Goal: Book appointment/travel/reservation

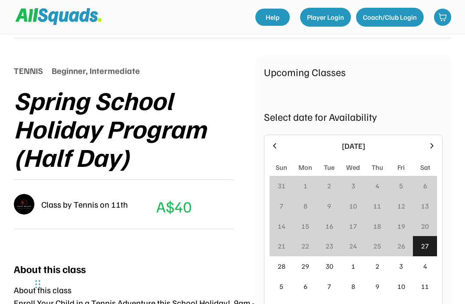
scroll to position [87, 0]
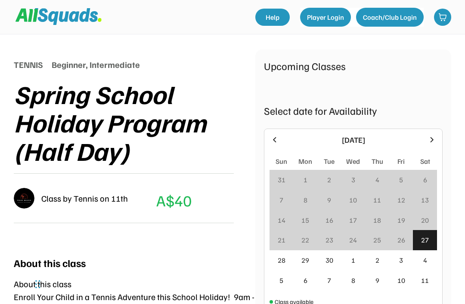
click at [437, 138] on div at bounding box center [432, 140] width 10 height 10
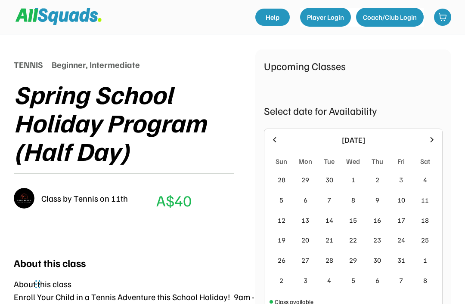
click at [278, 127] on div "Upcoming Classes Select date for Availability [DATE] Sun Mon Tue Wed Thu Fri Sa…" at bounding box center [353, 203] width 196 height 306
click at [280, 133] on div "October 2025 Sun Mon Tue Wed Thu Fri Sat 28 29 30 1 2 3 4 5 6 7 8 9 10 11 12 13…" at bounding box center [353, 220] width 179 height 183
click at [280, 135] on div "[DATE]" at bounding box center [352, 140] width 167 height 12
click at [277, 135] on div at bounding box center [274, 140] width 10 height 10
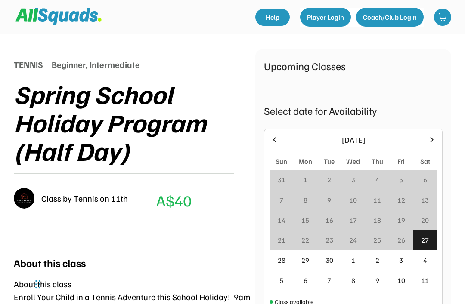
click at [402, 261] on div "3" at bounding box center [401, 260] width 4 height 10
click at [402, 259] on div "3" at bounding box center [401, 260] width 4 height 10
click at [403, 259] on div "3" at bounding box center [401, 260] width 4 height 10
click at [448, 132] on div "Upcoming Classes Select date for Availability September 2025 Sun Mon Tue Wed Th…" at bounding box center [353, 203] width 196 height 306
click at [437, 135] on div at bounding box center [432, 140] width 10 height 10
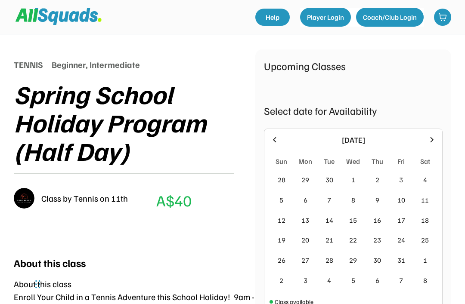
click at [405, 177] on div "3" at bounding box center [401, 180] width 24 height 20
click at [399, 180] on div "3" at bounding box center [401, 180] width 4 height 10
click at [401, 179] on div "3" at bounding box center [401, 180] width 4 height 10
click at [401, 181] on div "3" at bounding box center [401, 180] width 4 height 10
click at [407, 178] on div "3" at bounding box center [401, 180] width 24 height 20
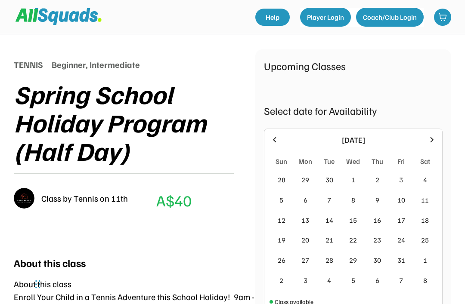
click at [403, 184] on div "3" at bounding box center [401, 180] width 4 height 10
click at [403, 179] on div "3" at bounding box center [401, 180] width 24 height 20
click at [402, 182] on div "3" at bounding box center [401, 180] width 4 height 10
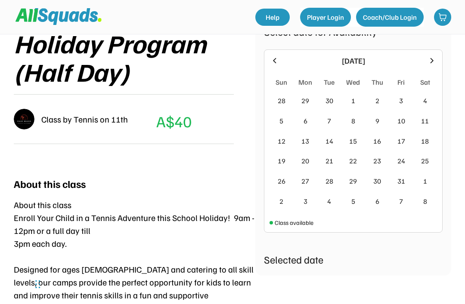
scroll to position [165, 0]
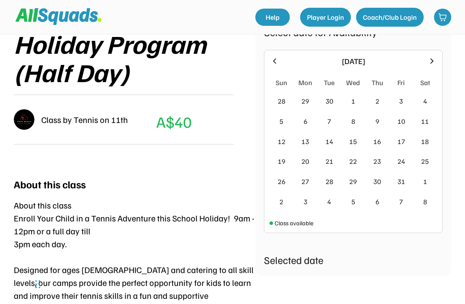
click at [404, 102] on div "3" at bounding box center [401, 101] width 24 height 20
click at [402, 100] on div "3" at bounding box center [401, 101] width 4 height 10
click at [404, 101] on div "3" at bounding box center [401, 101] width 24 height 20
click at [404, 102] on div "3" at bounding box center [401, 101] width 24 height 20
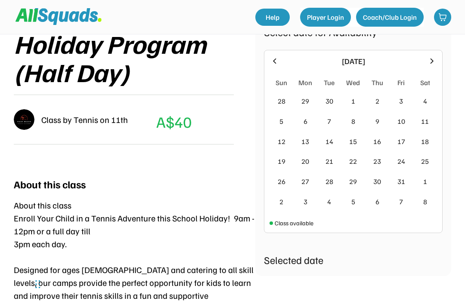
click at [404, 104] on div "3" at bounding box center [401, 101] width 24 height 20
click at [411, 99] on div "3" at bounding box center [401, 101] width 24 height 20
click at [421, 108] on div "4" at bounding box center [425, 101] width 24 height 20
click at [401, 105] on div "3" at bounding box center [401, 101] width 4 height 10
click at [277, 60] on icon at bounding box center [274, 60] width 9 height 9
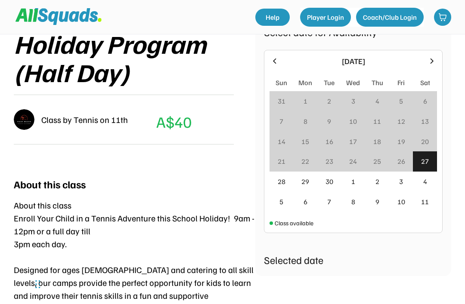
click at [402, 182] on div "3" at bounding box center [401, 181] width 4 height 10
click at [403, 181] on div "3" at bounding box center [401, 181] width 4 height 10
click at [401, 183] on div "3" at bounding box center [401, 181] width 4 height 10
click at [429, 61] on icon at bounding box center [431, 60] width 9 height 9
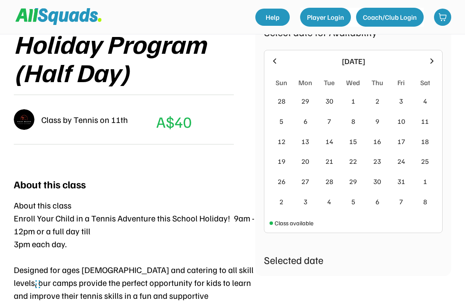
click at [398, 105] on div "3" at bounding box center [401, 101] width 24 height 20
click at [404, 102] on div "3" at bounding box center [401, 101] width 24 height 20
click at [406, 99] on div "3" at bounding box center [401, 101] width 24 height 20
click at [402, 100] on div "3" at bounding box center [401, 101] width 4 height 10
click at [401, 103] on div "3" at bounding box center [401, 101] width 4 height 10
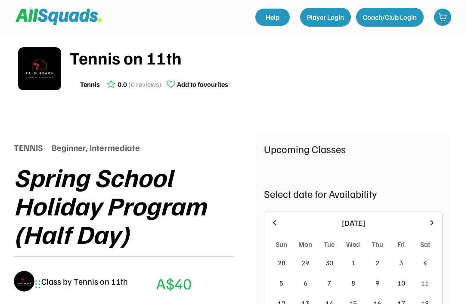
scroll to position [0, 0]
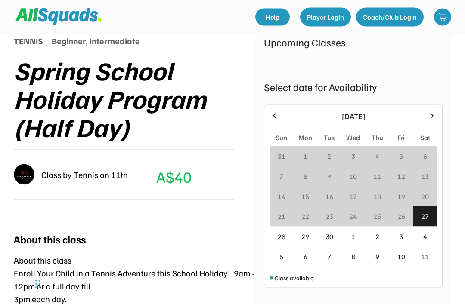
scroll to position [111, 0]
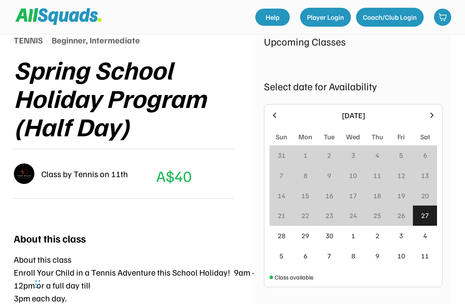
click at [404, 237] on div "3" at bounding box center [401, 236] width 24 height 20
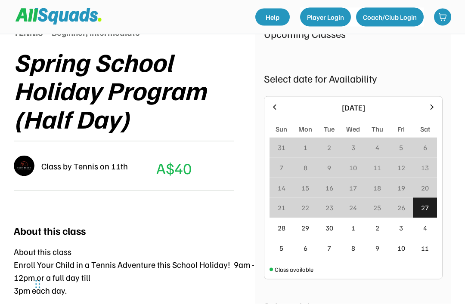
click at [437, 102] on div "[DATE] Sun Mon Tue Wed Thu Fri Sat 31 1 2 3 4 5 6 7 8 9 10 11 12 13 14 15 16 17…" at bounding box center [353, 187] width 179 height 183
click at [434, 103] on icon at bounding box center [431, 107] width 9 height 9
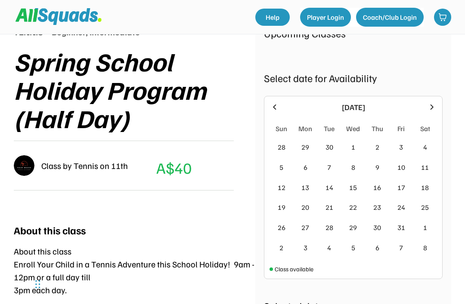
click at [402, 142] on div "3" at bounding box center [401, 147] width 4 height 10
click at [413, 65] on div "Upcoming Classes Select date for Availability [DATE] Sun Mon Tue Wed Thu Fri Sa…" at bounding box center [353, 170] width 196 height 306
click at [445, 198] on div "Upcoming Classes Select date for Availability [DATE] Sun Mon Tue Wed Thu Fri Sa…" at bounding box center [353, 170] width 196 height 306
